Goal: Navigation & Orientation: Find specific page/section

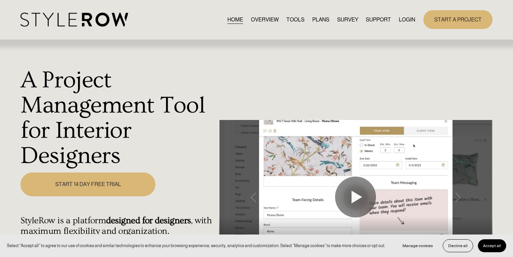
click at [251, 22] on link "OVERVIEW" at bounding box center [265, 19] width 28 height 9
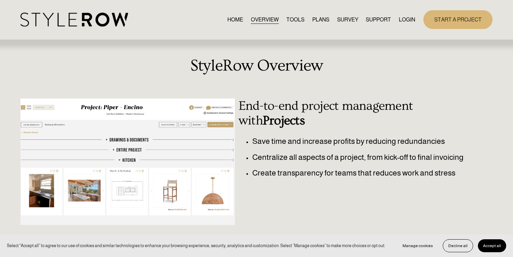
click at [303, 17] on nav "HOME OVERVIEW TOOLS PLANS SURVEY SUPPORT QUESTIONS FEATURED STYLEBOARD RESOURCE…" at bounding box center [321, 19] width 188 height 9
click at [298, 19] on link "TOOLS" at bounding box center [295, 19] width 18 height 9
